Goal: Information Seeking & Learning: Learn about a topic

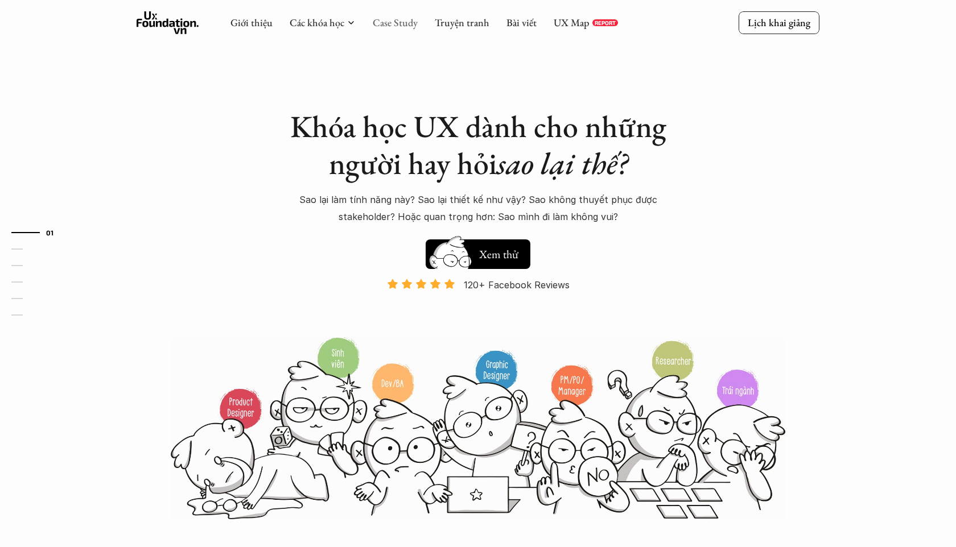
click at [406, 26] on link "Case Study" at bounding box center [395, 22] width 45 height 13
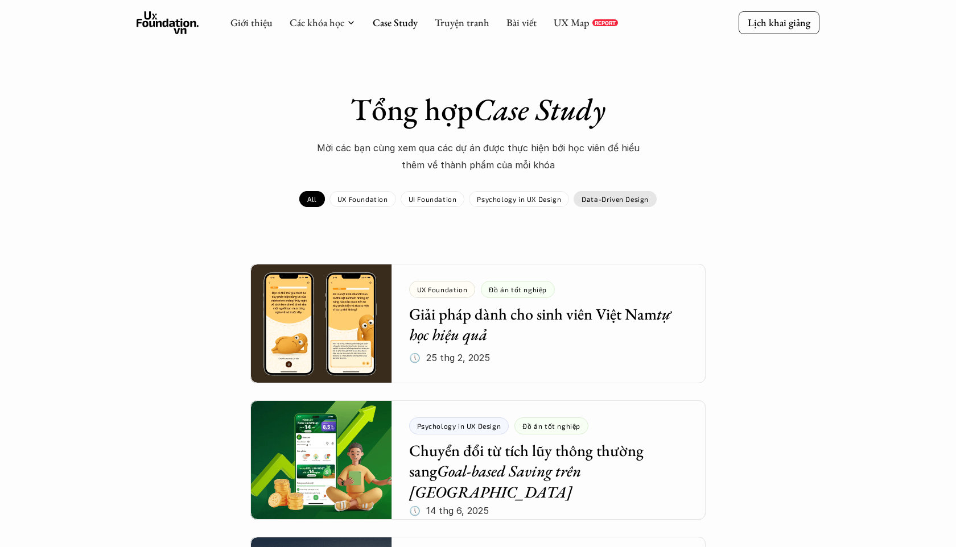
click at [616, 196] on p "Data-Driven Design" at bounding box center [615, 199] width 67 height 8
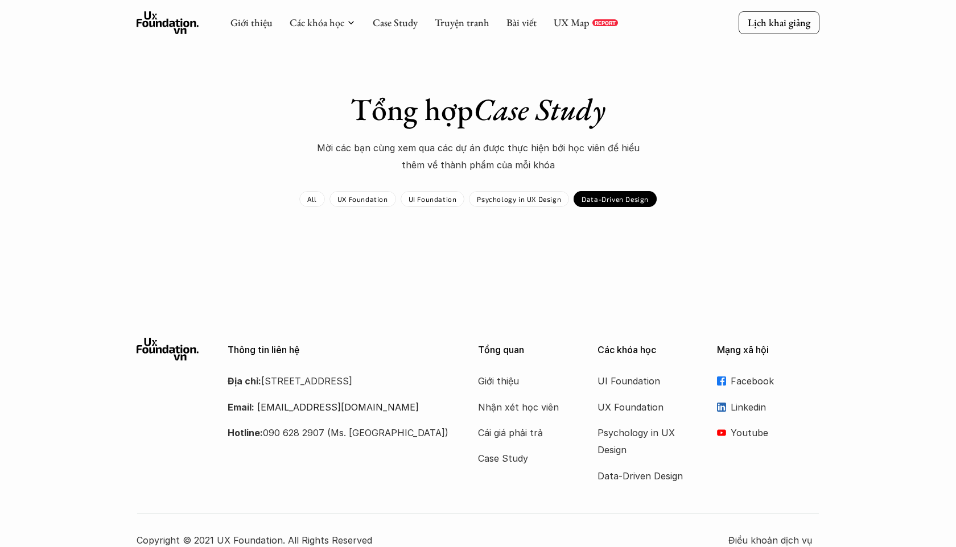
click at [505, 203] on div "Psychology in UX Design" at bounding box center [519, 199] width 100 height 16
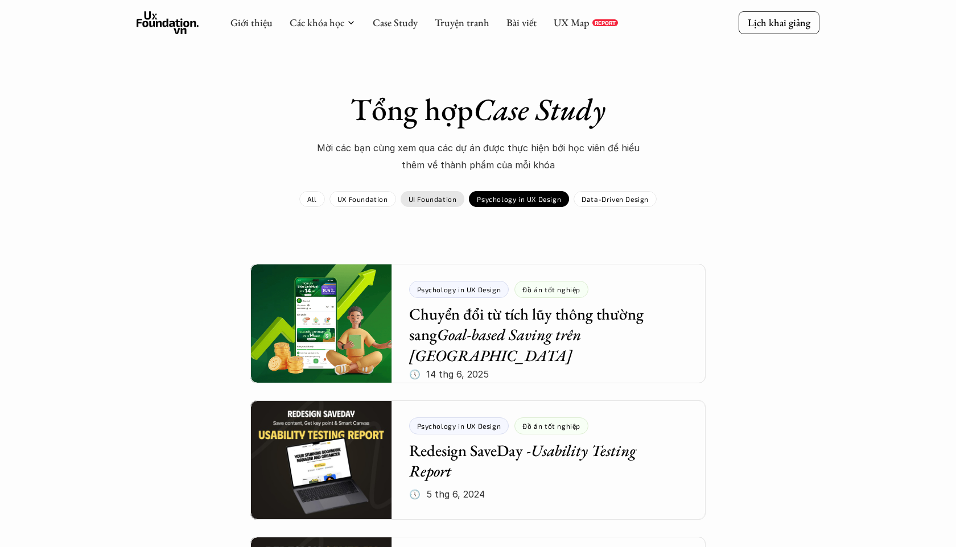
click at [418, 196] on p "UI Foundation" at bounding box center [433, 199] width 48 height 8
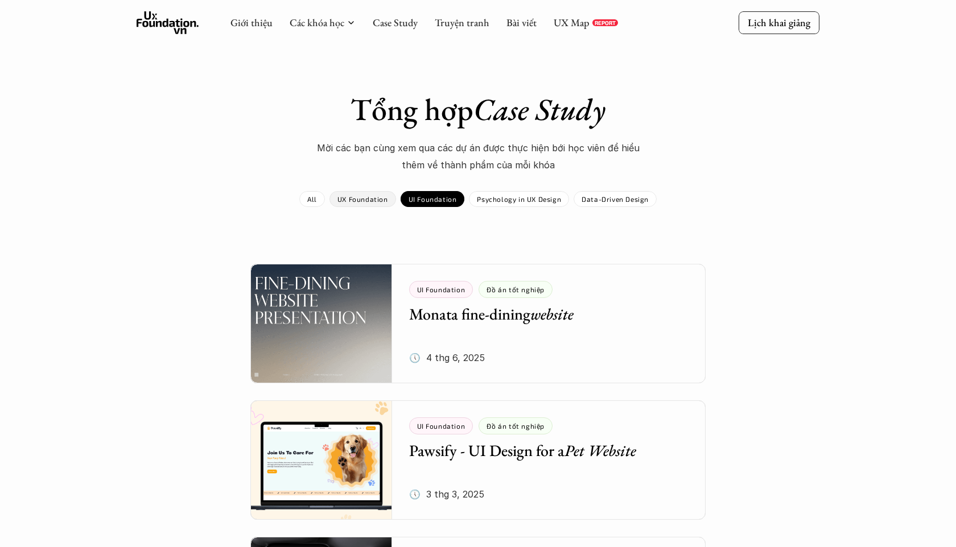
click at [351, 195] on p "UX Foundation" at bounding box center [362, 199] width 51 height 8
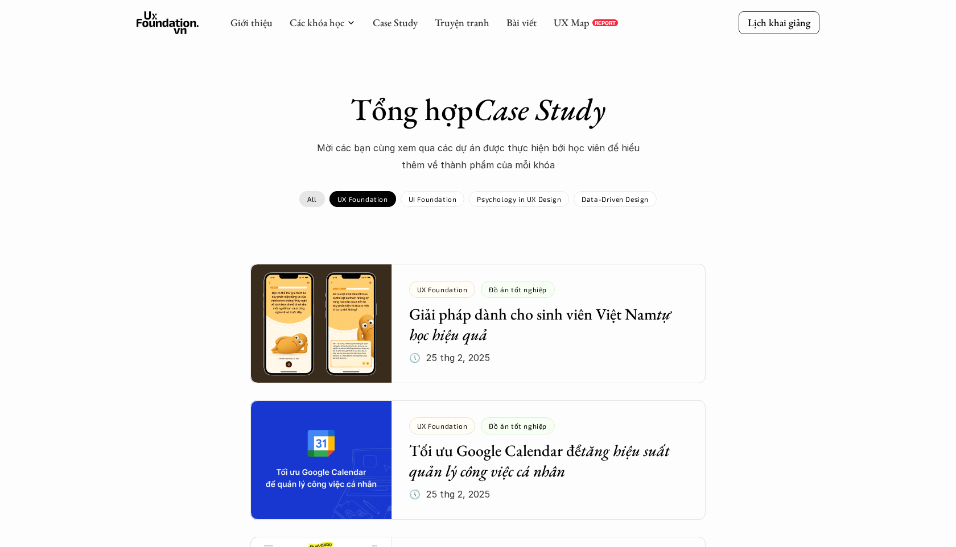
click at [302, 195] on link "All" at bounding box center [312, 199] width 26 height 16
